Goal: Navigation & Orientation: Find specific page/section

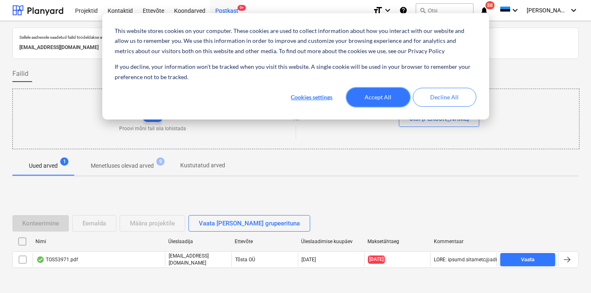
click at [376, 103] on button "Accept All" at bounding box center [378, 97] width 64 height 19
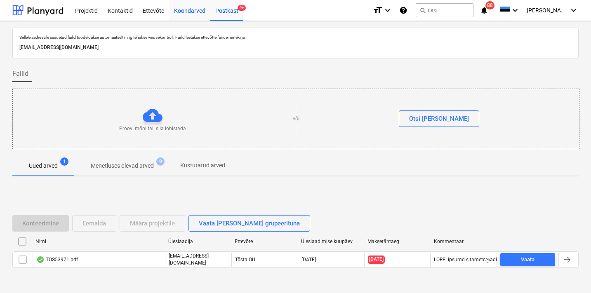
click at [181, 15] on div "Koondarved" at bounding box center [189, 10] width 41 height 21
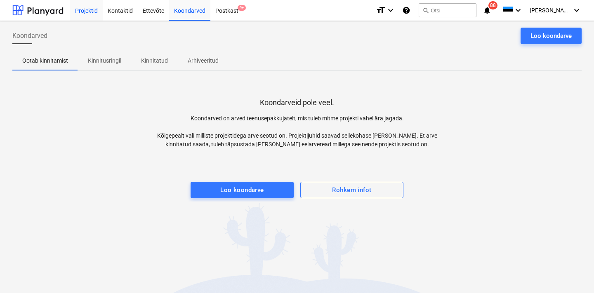
click at [93, 9] on div "Projektid" at bounding box center [86, 10] width 33 height 21
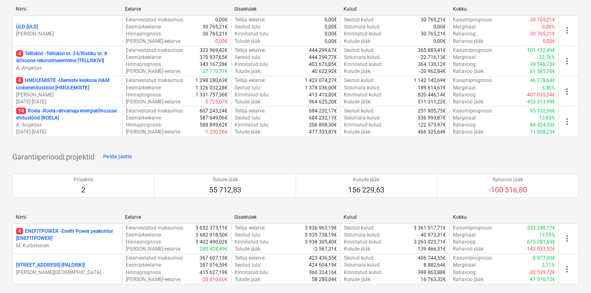
scroll to position [118, 0]
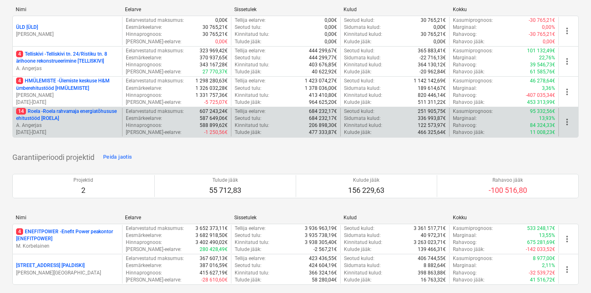
click at [66, 113] on p "14 Roela - Roela rahvamaja energiatõhususe ehitustööd [ROELA]" at bounding box center [67, 115] width 103 height 14
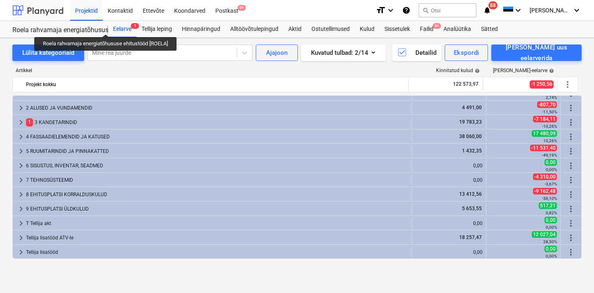
click at [49, 12] on div at bounding box center [37, 10] width 51 height 21
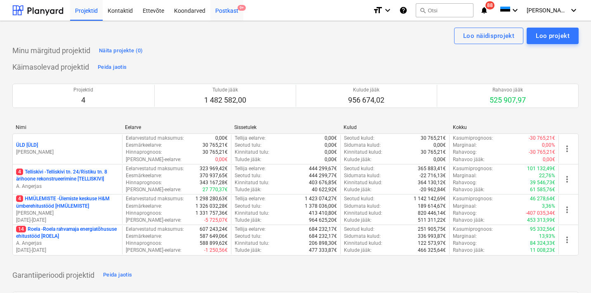
click at [223, 13] on div "Postkast 9+" at bounding box center [226, 10] width 33 height 21
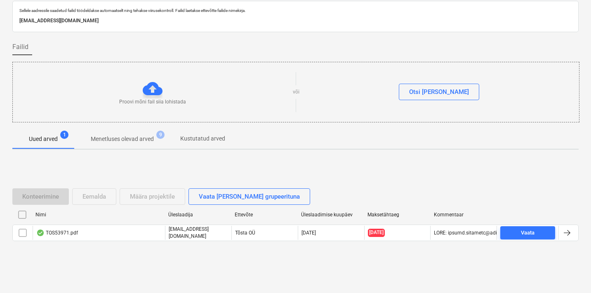
scroll to position [26, 0]
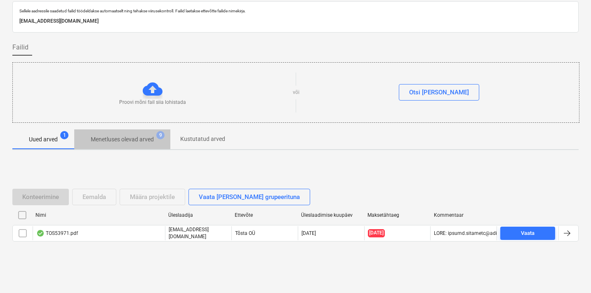
click at [126, 143] on p "Menetluses olevad arved" at bounding box center [122, 139] width 63 height 9
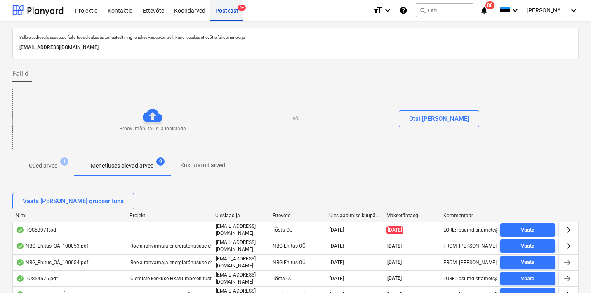
click at [222, 12] on div "Postkast 9+" at bounding box center [226, 10] width 33 height 21
